Goal: Navigation & Orientation: Find specific page/section

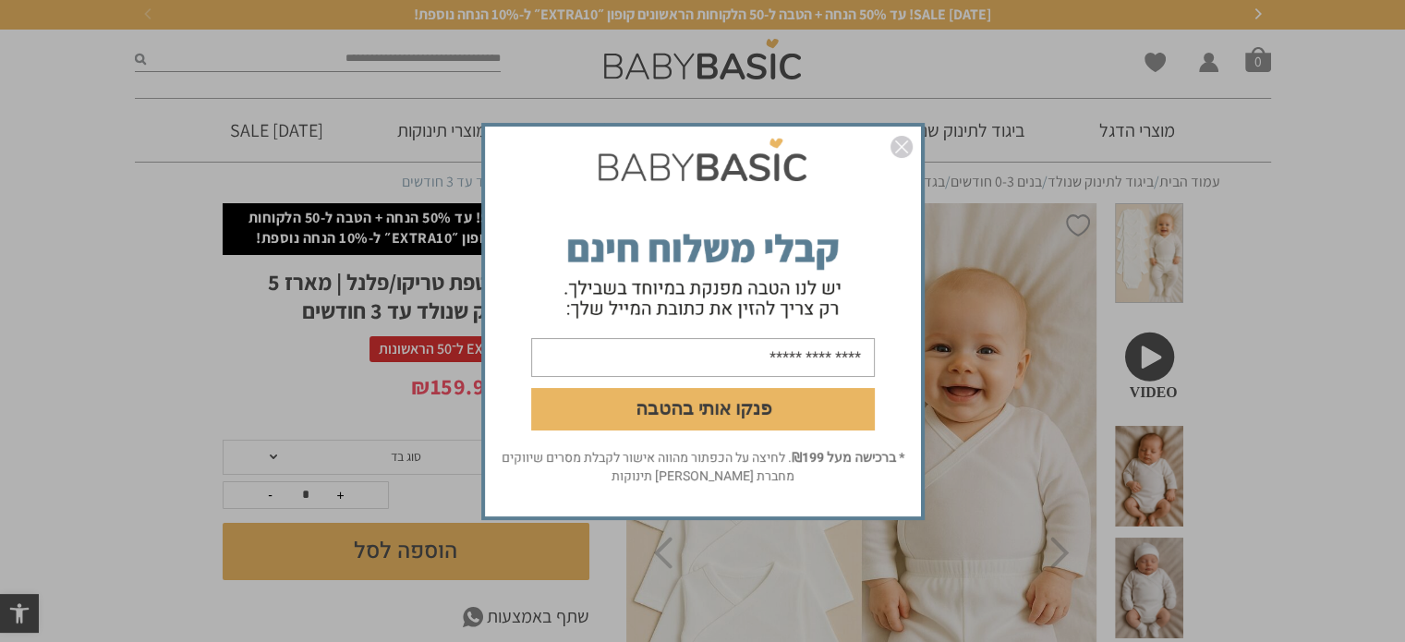
click at [905, 139] on img "סגור" at bounding box center [901, 147] width 22 height 22
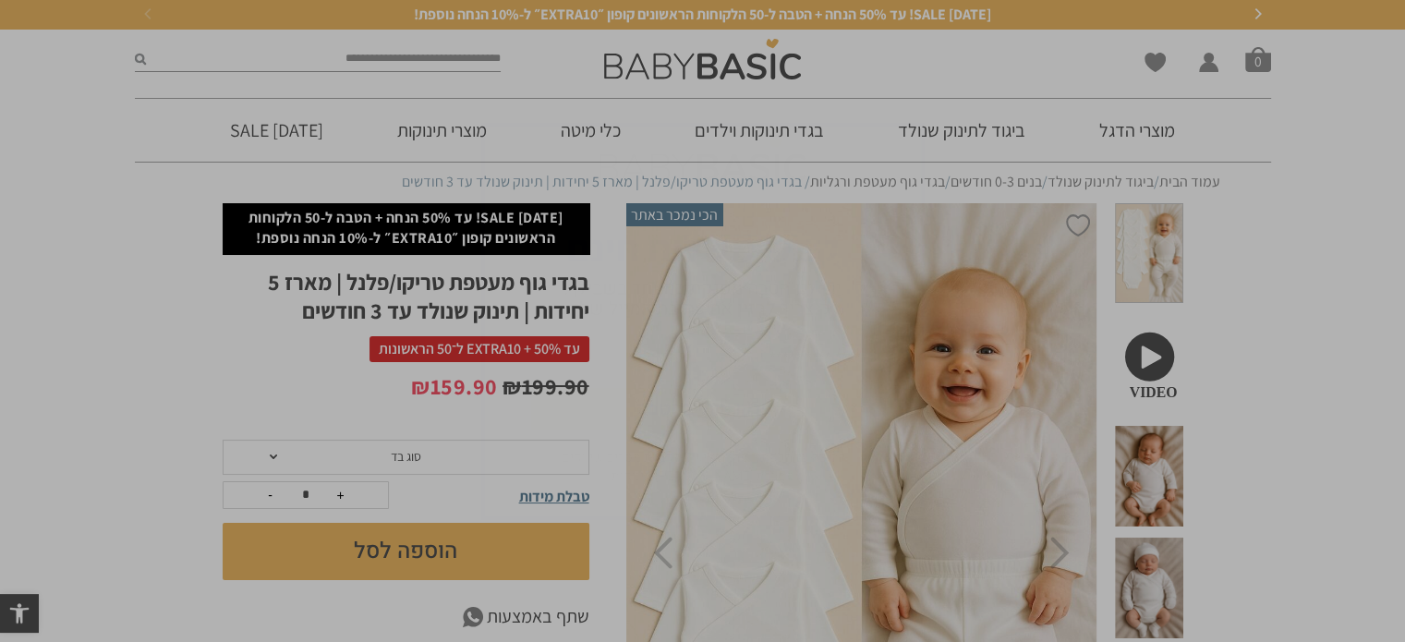
click at [901, 143] on img "סגור" at bounding box center [901, 147] width 22 height 22
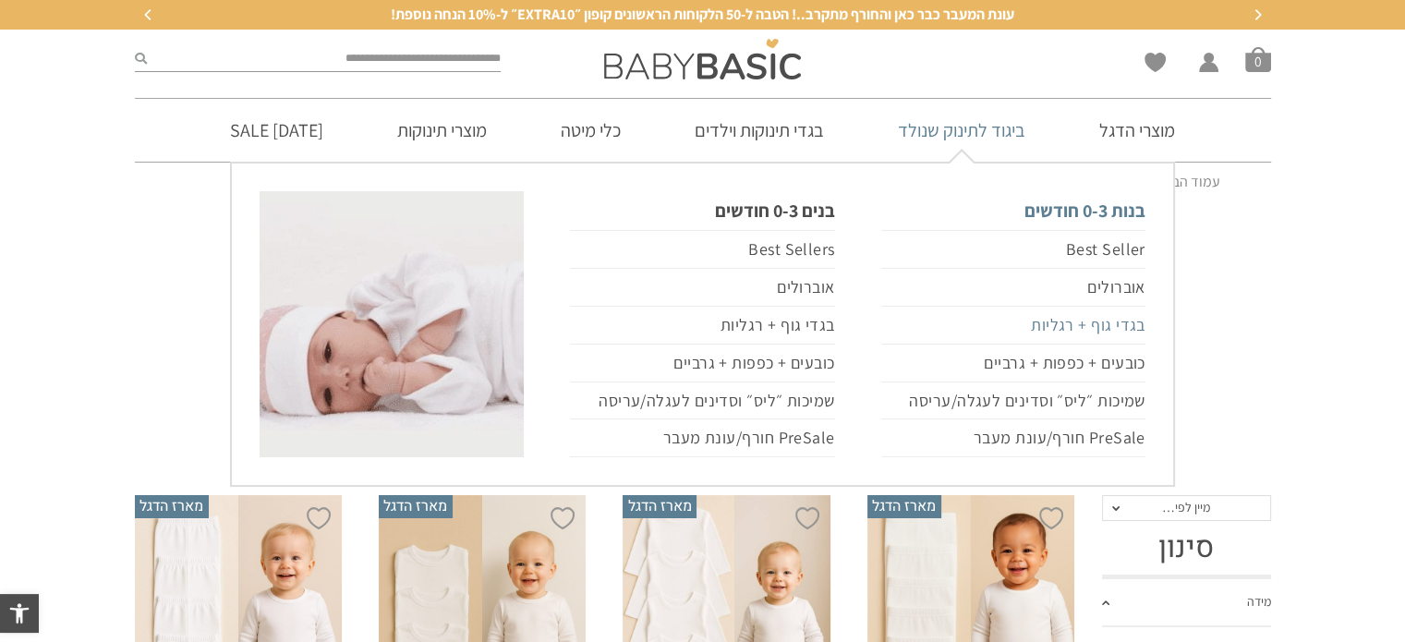
click at [1058, 313] on link "בגדי גוף + רגליות" at bounding box center [1013, 326] width 264 height 38
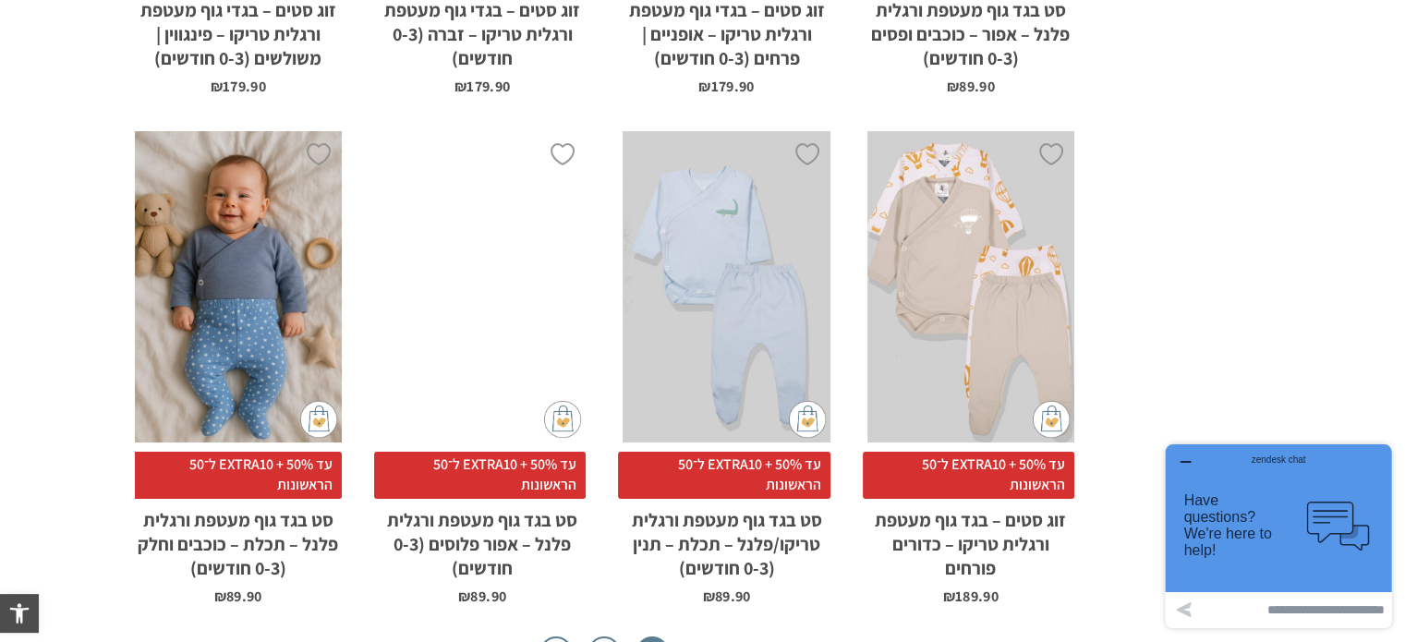
scroll to position [5985, 0]
click at [610, 636] on link "2" at bounding box center [603, 652] width 33 height 33
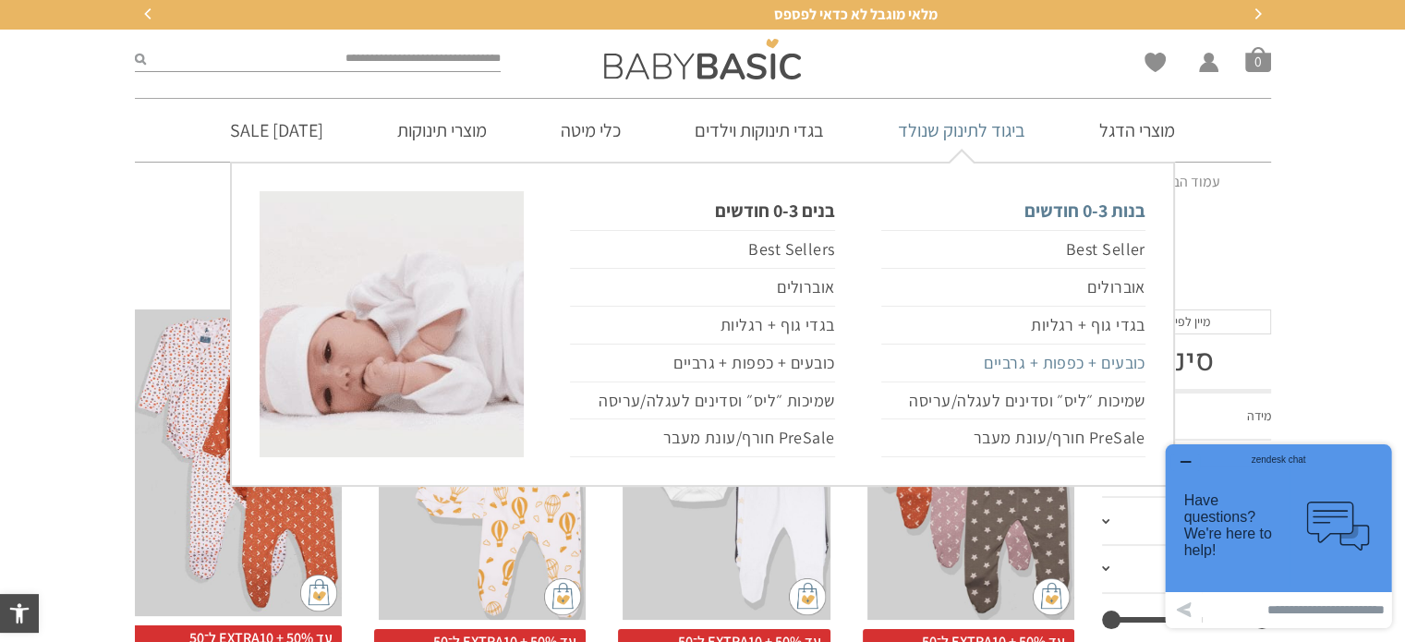
click at [1009, 372] on link "כובעים + כפפות + גרביים" at bounding box center [1013, 364] width 264 height 38
